Goal: Transaction & Acquisition: Purchase product/service

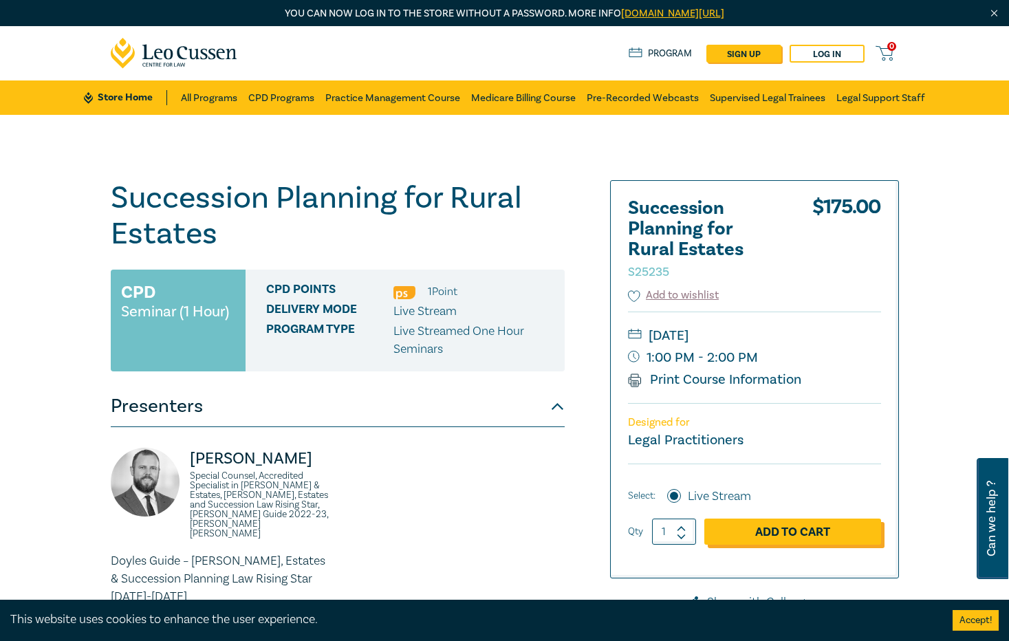
click at [881, 534] on link "Add to Cart" at bounding box center [793, 532] width 177 height 26
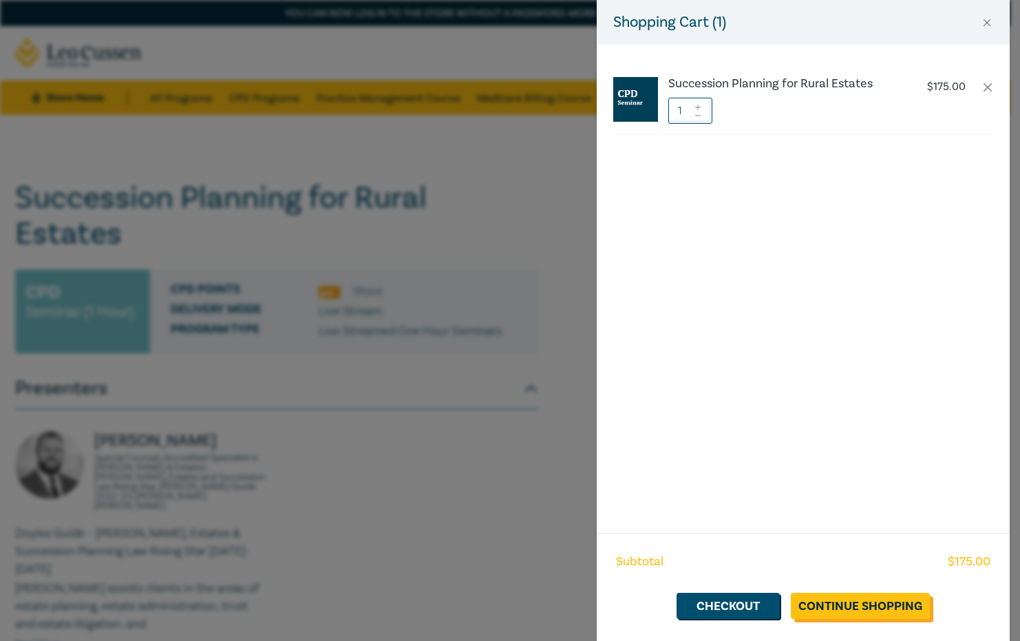
click at [861, 609] on link "Continue Shopping" at bounding box center [860, 606] width 139 height 26
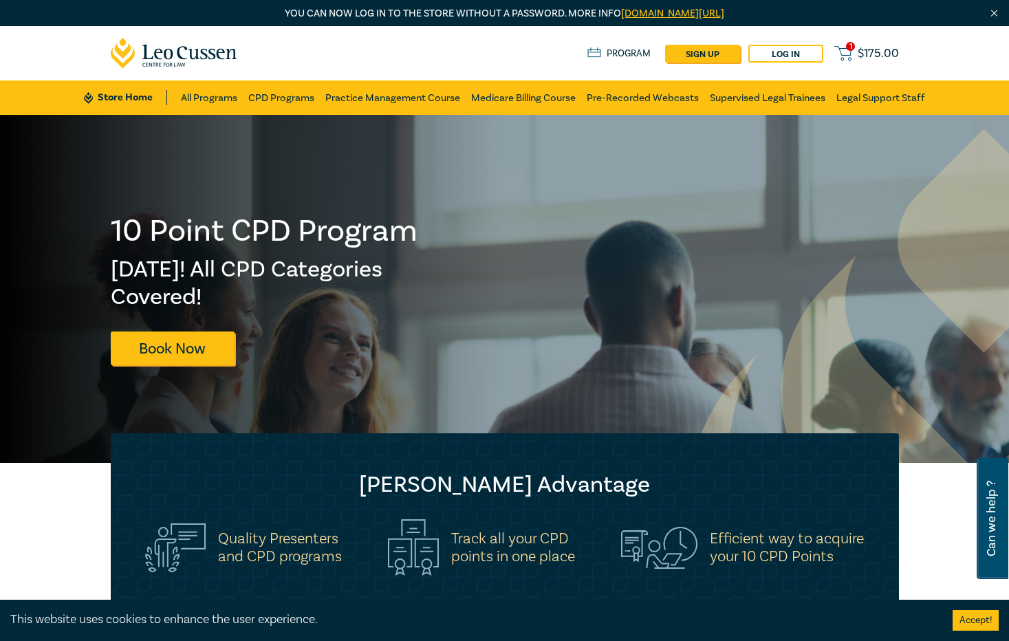
click at [852, 52] on icon at bounding box center [843, 53] width 17 height 17
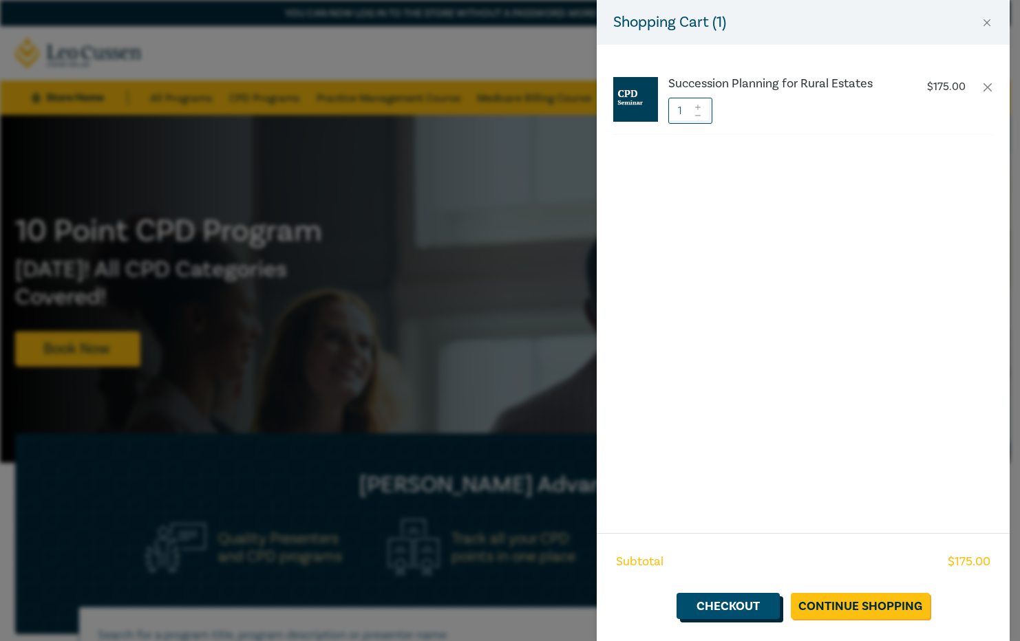
click at [740, 600] on link "Checkout" at bounding box center [727, 606] width 103 height 26
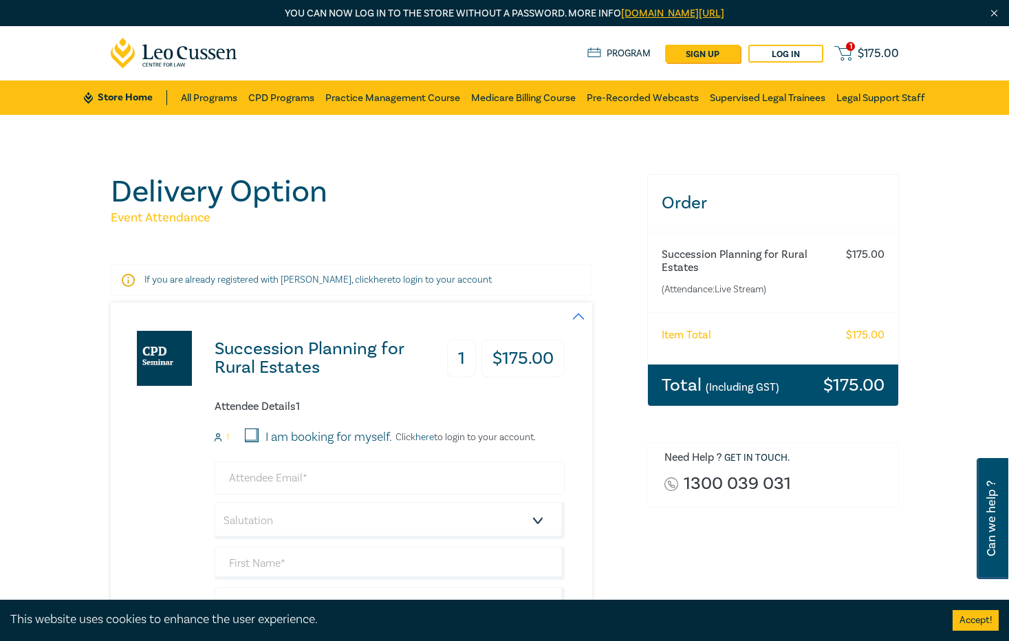
scroll to position [69, 0]
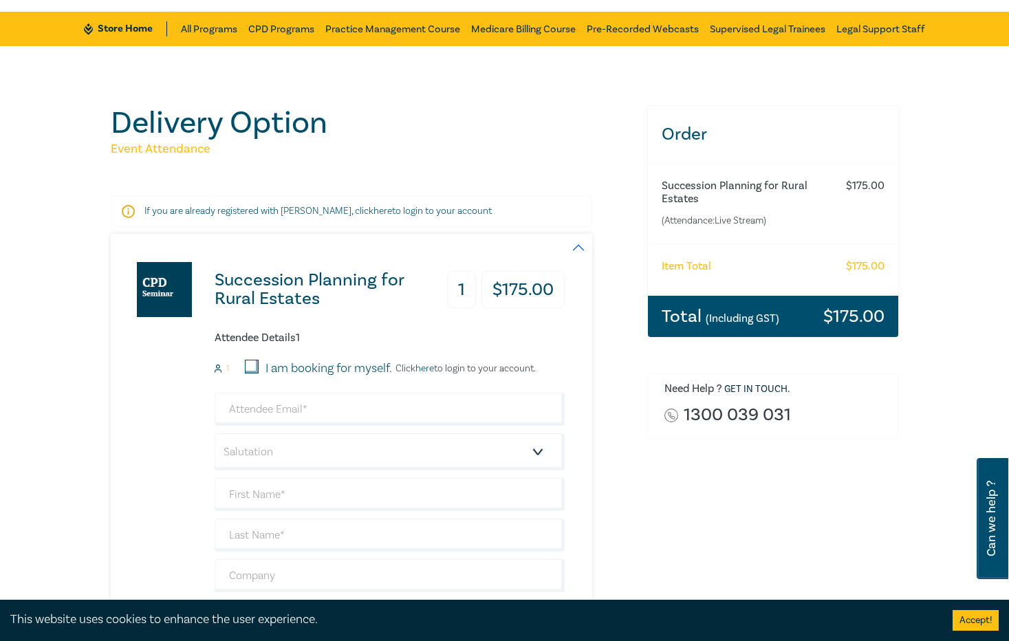
click at [245, 362] on input "I am booking for myself." at bounding box center [252, 367] width 14 height 14
checkbox input "true"
click at [215, 402] on input "email" at bounding box center [390, 409] width 350 height 33
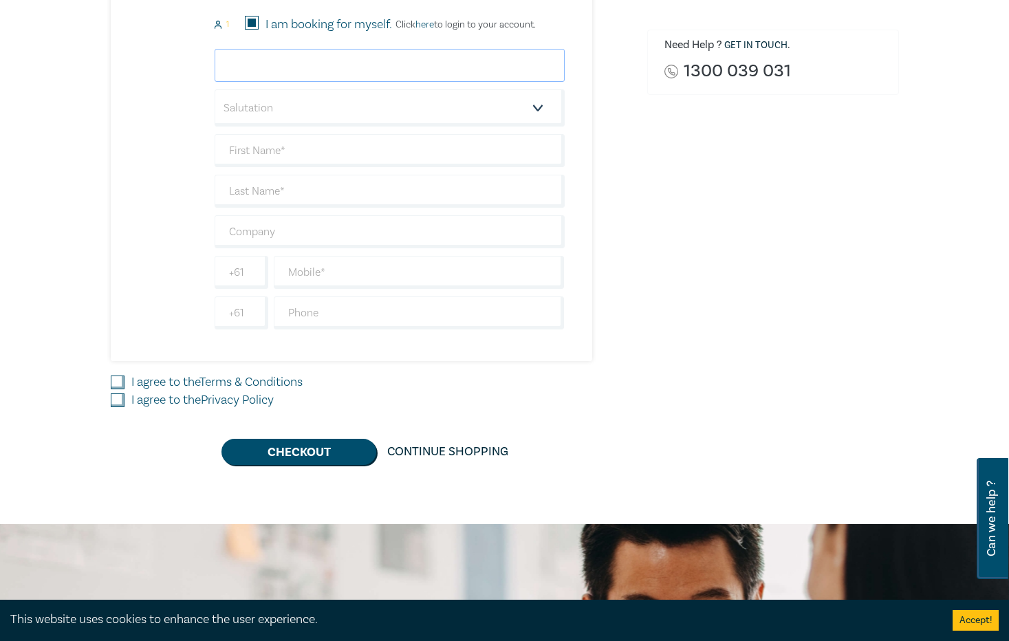
scroll to position [275, 0]
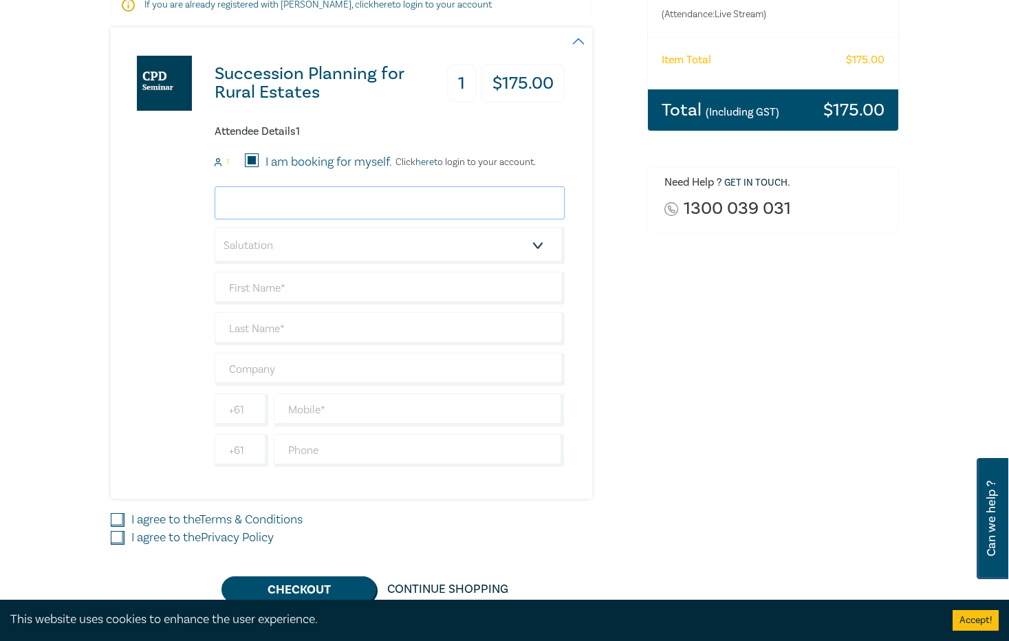
type input "c"
type input "[PERSON_NAME]"
click at [215, 194] on input "Caitlyn" at bounding box center [390, 202] width 350 height 33
drag, startPoint x: 194, startPoint y: 200, endPoint x: 21, endPoint y: 189, distance: 173.1
click at [111, 189] on div "Succession Planning for Rural Estates 1 $ 175.00 Attendee Details 1 1 I am book…" at bounding box center [338, 263] width 454 height 471
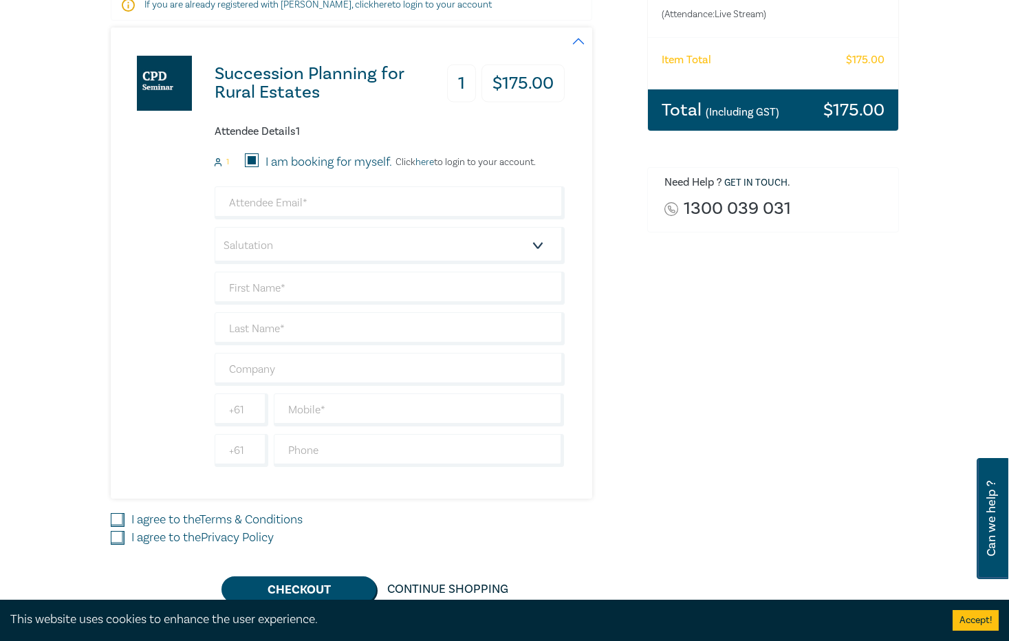
click at [689, 346] on div "Order Succession Planning for Rural Estates (Attendance: Live Stream ) $ 175.00…" at bounding box center [773, 251] width 268 height 704
click at [340, 205] on input "email" at bounding box center [390, 202] width 350 height 33
type input "caitlyn.thompson@priorlaw.com.au"
click at [617, 325] on div "Succession Planning for Rural Estates 1 $ 175.00 Attendee Details 1 1 I am book…" at bounding box center [371, 263] width 520 height 471
click at [345, 286] on input "text" at bounding box center [390, 288] width 350 height 33
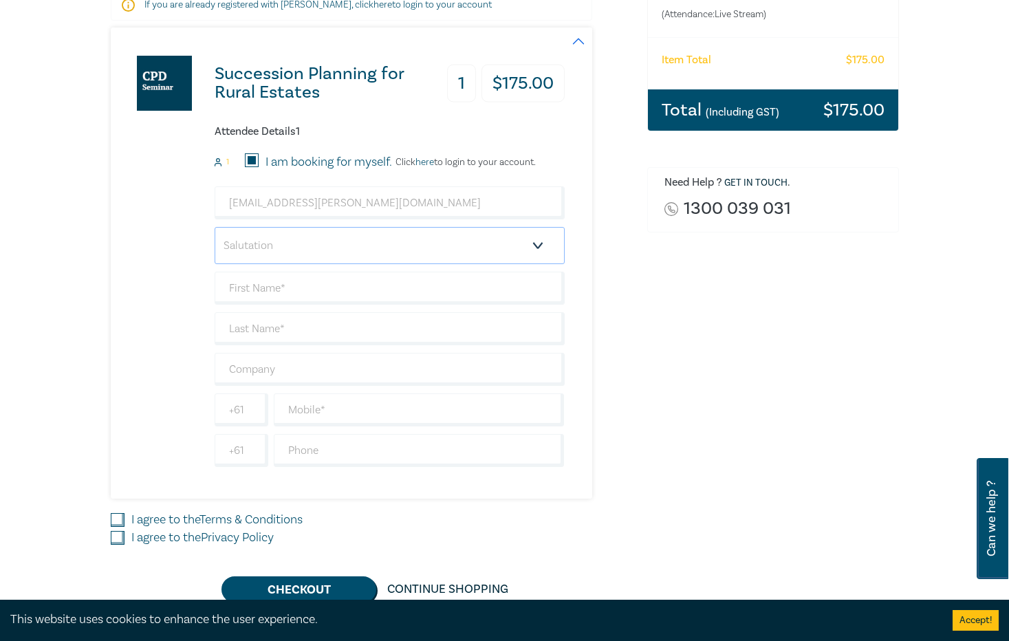
click at [345, 250] on select "Salutation Mr. Mrs. Ms. Miss Dr. Prof. Other" at bounding box center [390, 245] width 350 height 37
select select "Mrs."
click at [215, 227] on select "Salutation Mr. Mrs. Ms. Miss Dr. Prof. Other" at bounding box center [390, 245] width 350 height 37
click at [282, 305] on div "caitlyn.thompson@priorlaw.com.au Salutation Mr. Mrs. Ms. Miss Dr. Prof. Other +…" at bounding box center [390, 326] width 350 height 281
click at [285, 292] on input "text" at bounding box center [390, 288] width 350 height 33
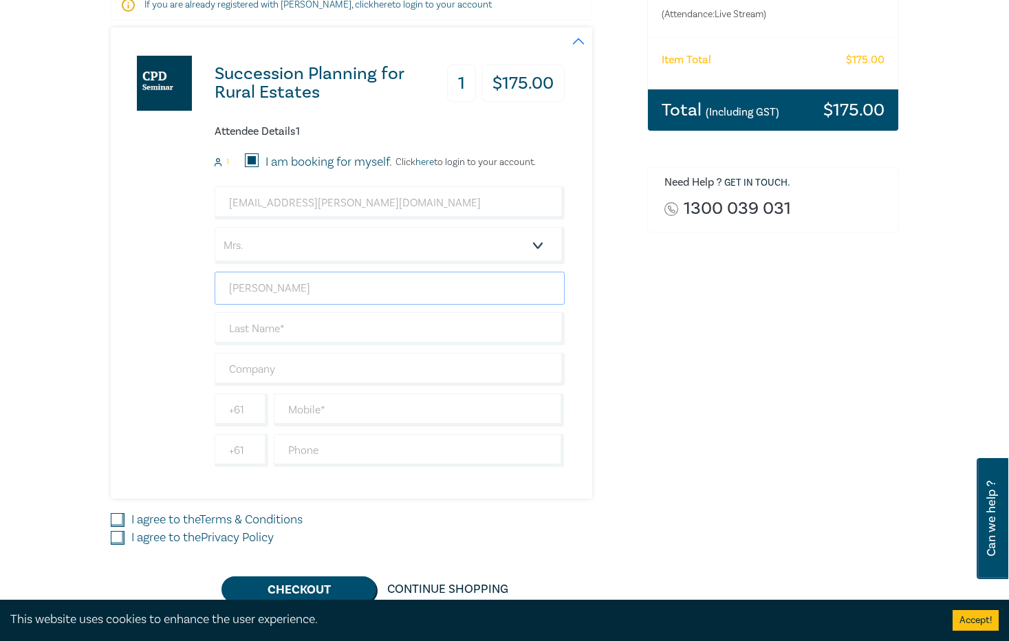
type input "Caitlyn"
type input "Thompson"
type input "Prior Law"
type input "0448675808"
click at [758, 511] on div "Order Succession Planning for Rural Estates (Attendance: Live Stream ) $ 175.00…" at bounding box center [773, 251] width 268 height 704
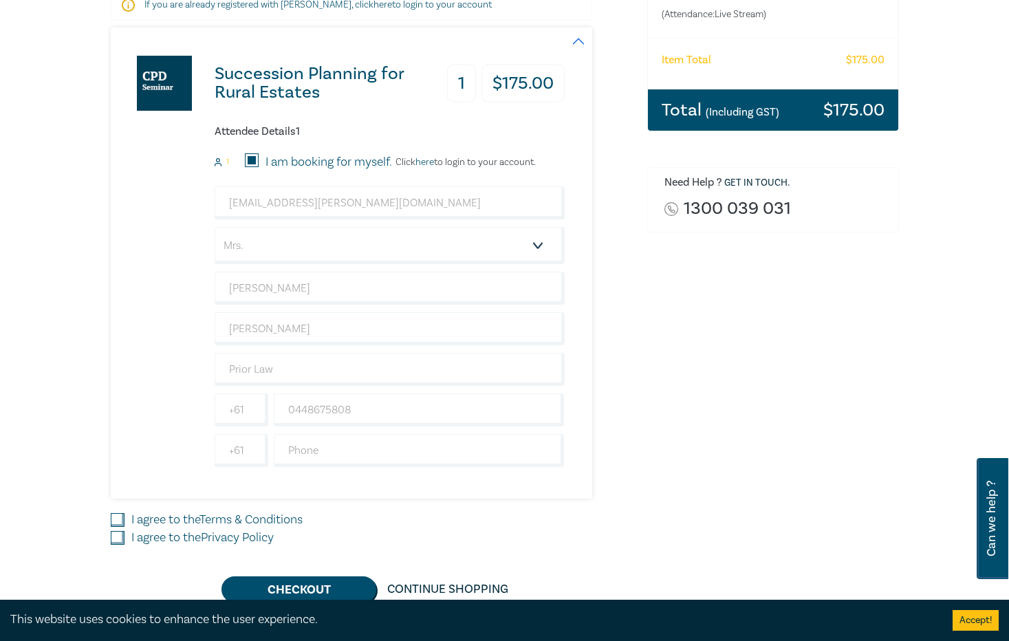
drag, startPoint x: 153, startPoint y: 539, endPoint x: 103, endPoint y: 561, distance: 54.8
click at [111, 561] on div "Succession Planning for Rural Estates 1 $ 175.00 Attendee Details 1 1 I am book…" at bounding box center [371, 315] width 520 height 575
click at [131, 541] on label "I agree to the Privacy Policy" at bounding box center [202, 538] width 142 height 18
click at [111, 541] on input "I agree to the Privacy Policy" at bounding box center [118, 538] width 14 height 14
checkbox input "true"
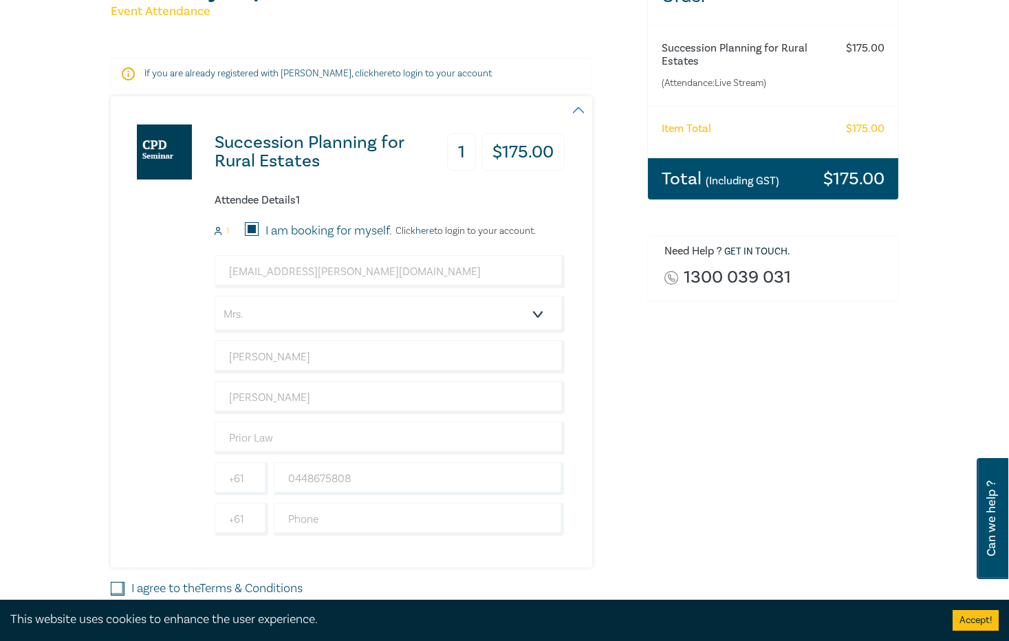
scroll to position [344, 0]
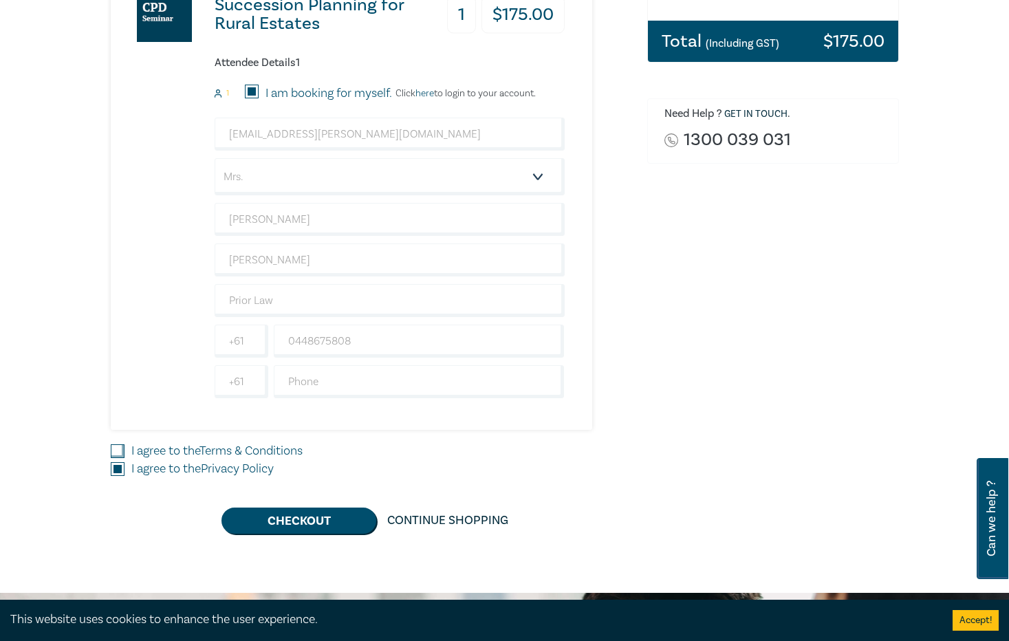
click at [131, 450] on label "I agree to the Terms & Conditions" at bounding box center [216, 451] width 171 height 18
click at [111, 450] on input "I agree to the Terms & Conditions" at bounding box center [118, 451] width 14 height 14
checkbox input "true"
drag, startPoint x: 149, startPoint y: 445, endPoint x: 633, endPoint y: 458, distance: 483.8
click at [631, 458] on div "I agree to the Terms & Conditions" at bounding box center [371, 451] width 520 height 18
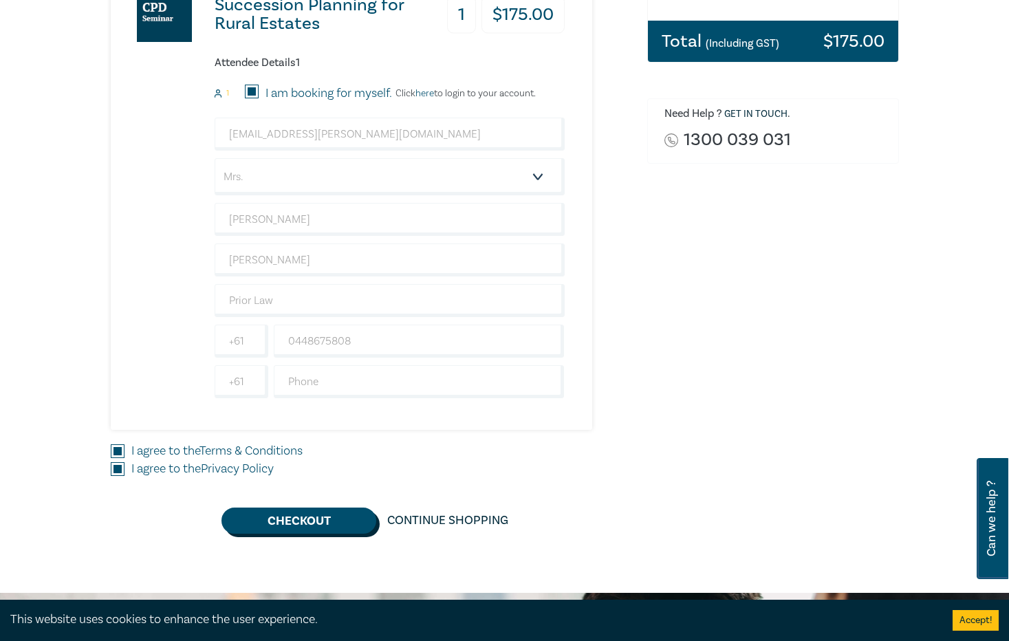
click at [306, 520] on button "Checkout" at bounding box center [299, 521] width 155 height 26
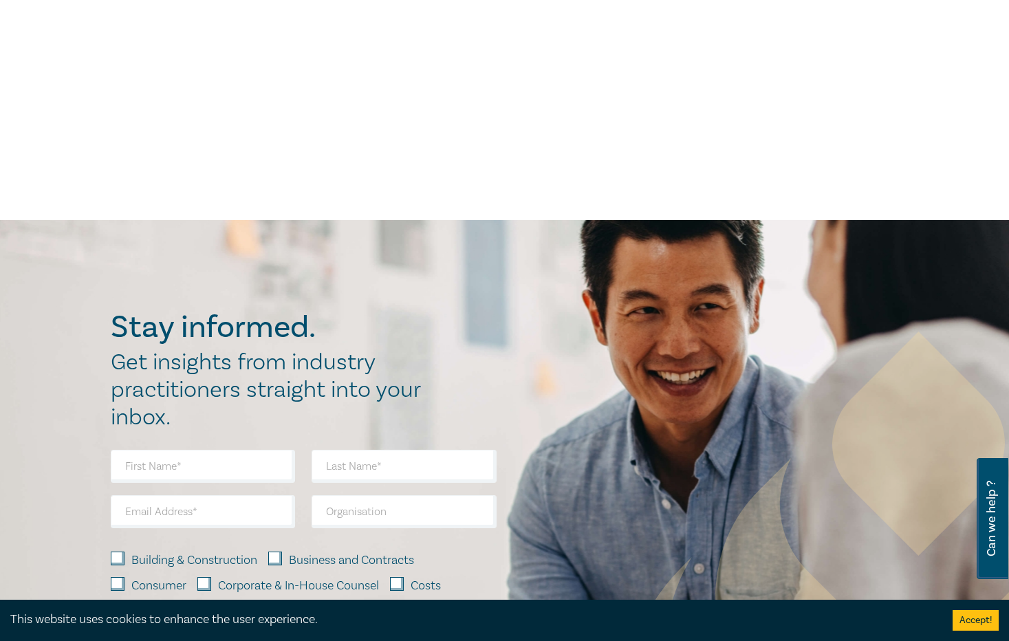
scroll to position [0, 0]
